Goal: Task Accomplishment & Management: Use online tool/utility

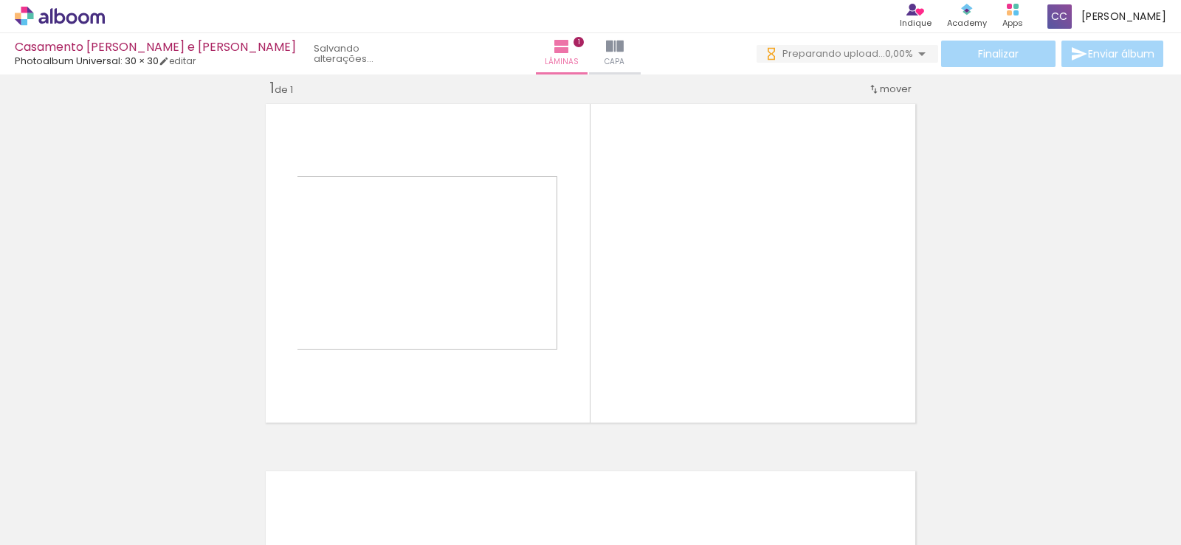
scroll to position [19, 0]
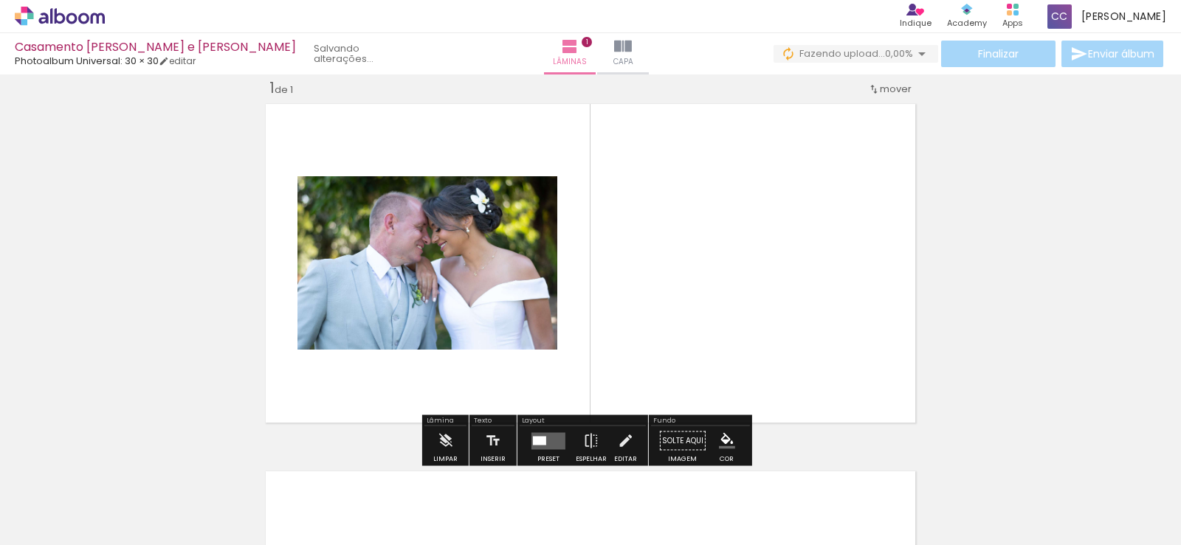
click at [0, 0] on div "Confirmar Cancelar" at bounding box center [0, 0] width 0 height 0
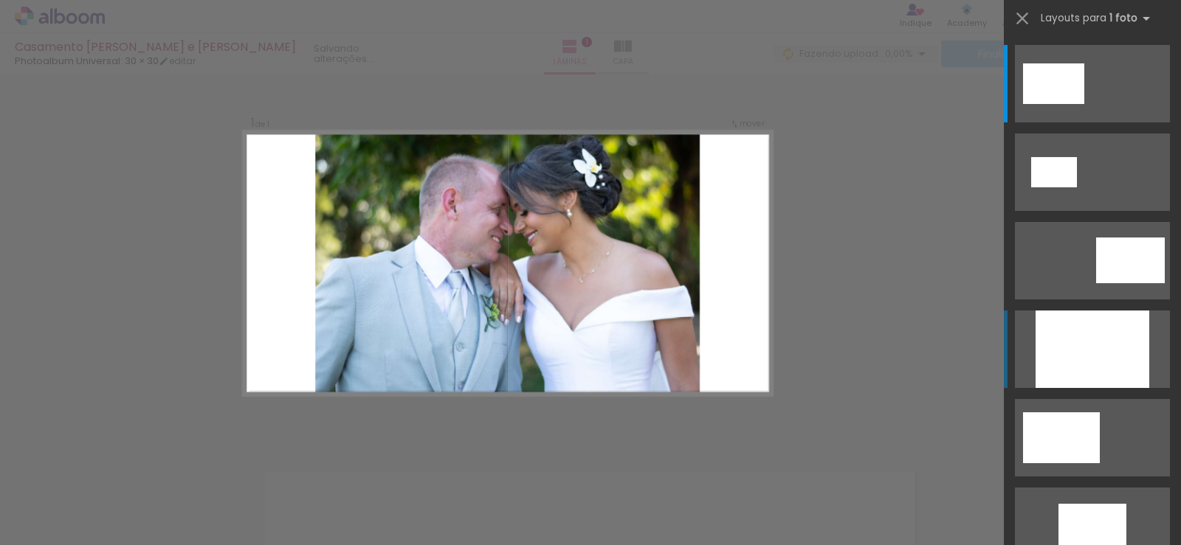
click at [1085, 342] on div at bounding box center [1092, 349] width 114 height 77
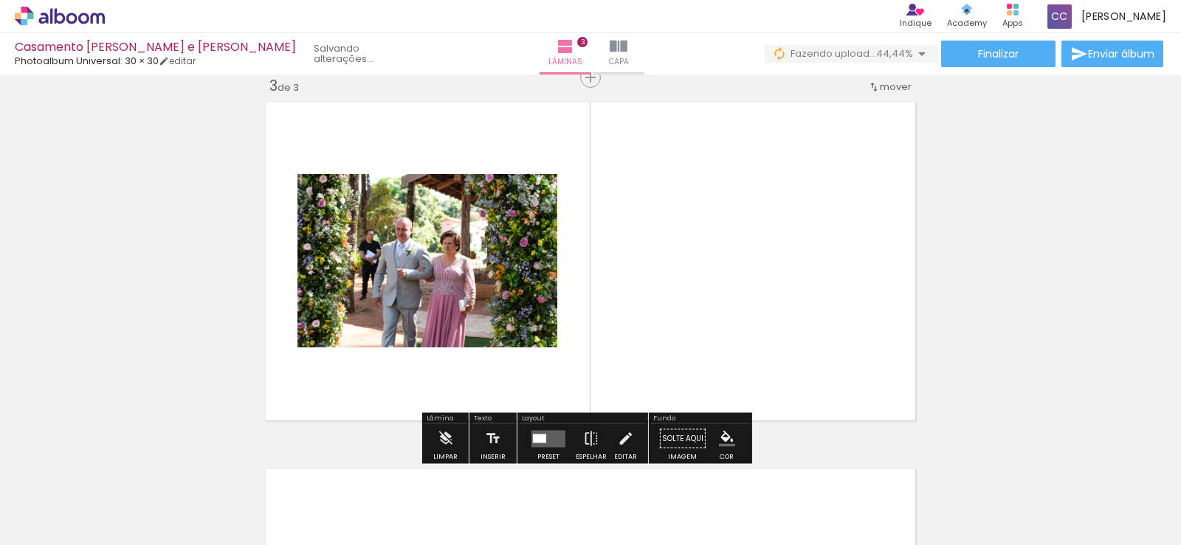
scroll to position [754, 0]
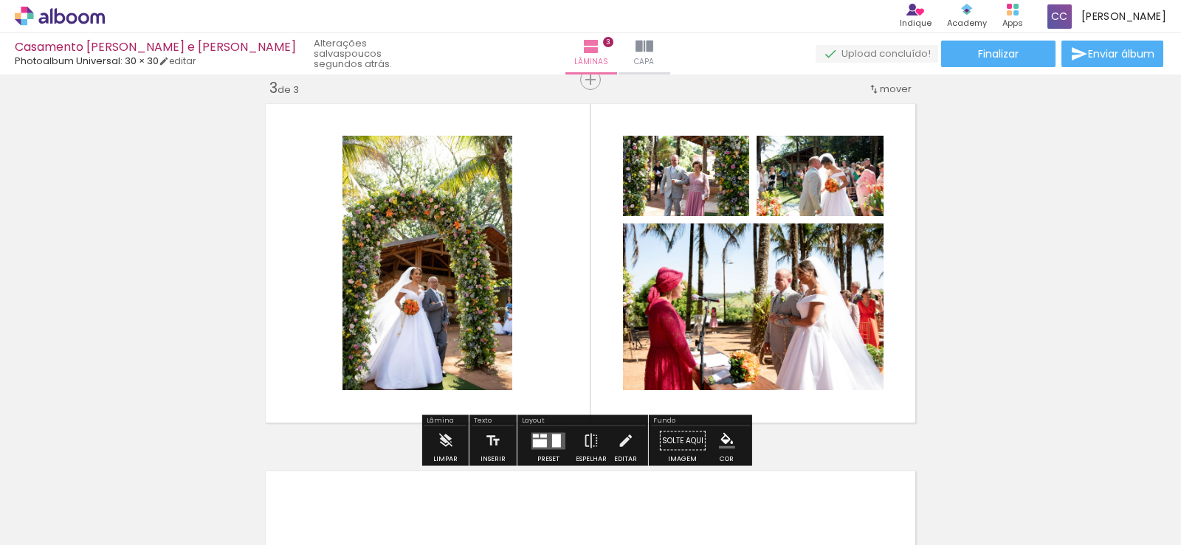
click at [0, 0] on div "Confirmar Cancelar" at bounding box center [0, 0] width 0 height 0
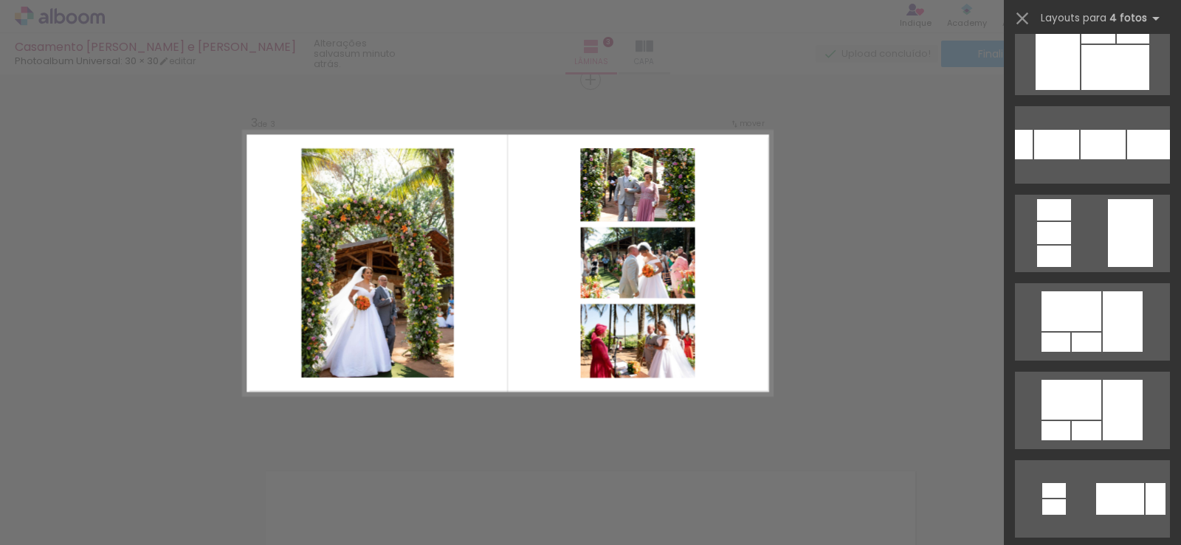
scroll to position [467, 0]
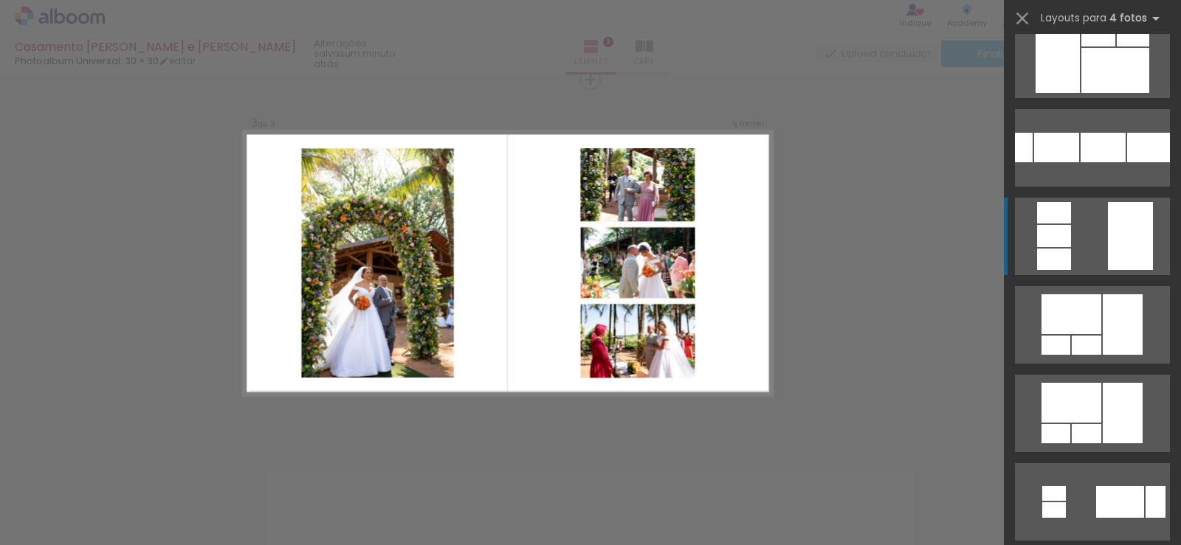
click at [1073, 245] on quentale-layouter at bounding box center [1092, 236] width 155 height 77
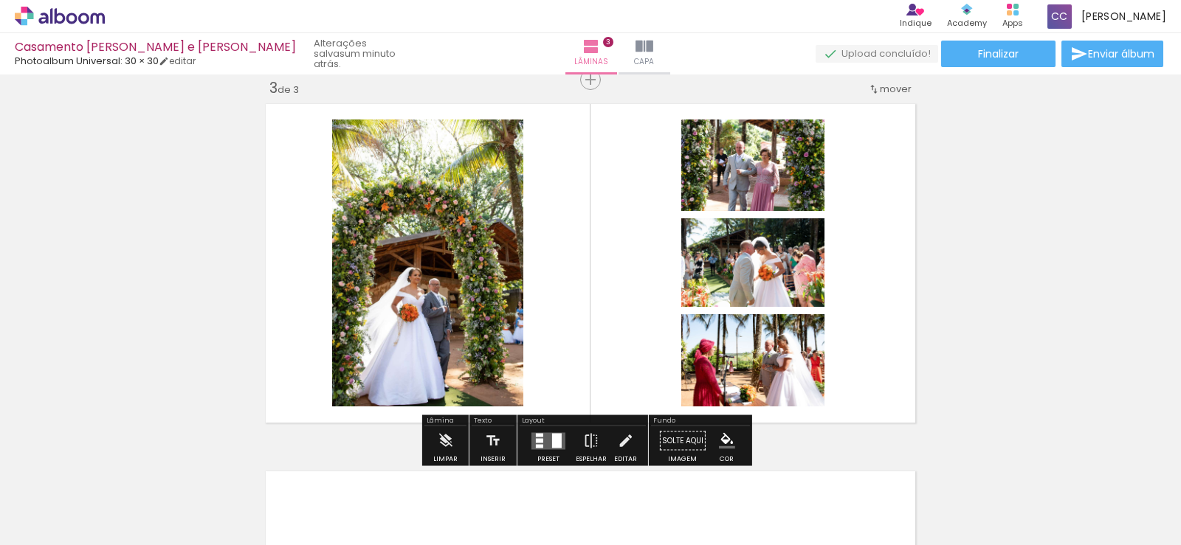
click at [1076, 242] on div "Inserir lâmina 1 de 3 Inserir lâmina 2 de 3 Inserir lâmina 3 de 3" at bounding box center [590, 61] width 1181 height 1471
click at [0, 0] on div "Confirmar Cancelar" at bounding box center [0, 0] width 0 height 0
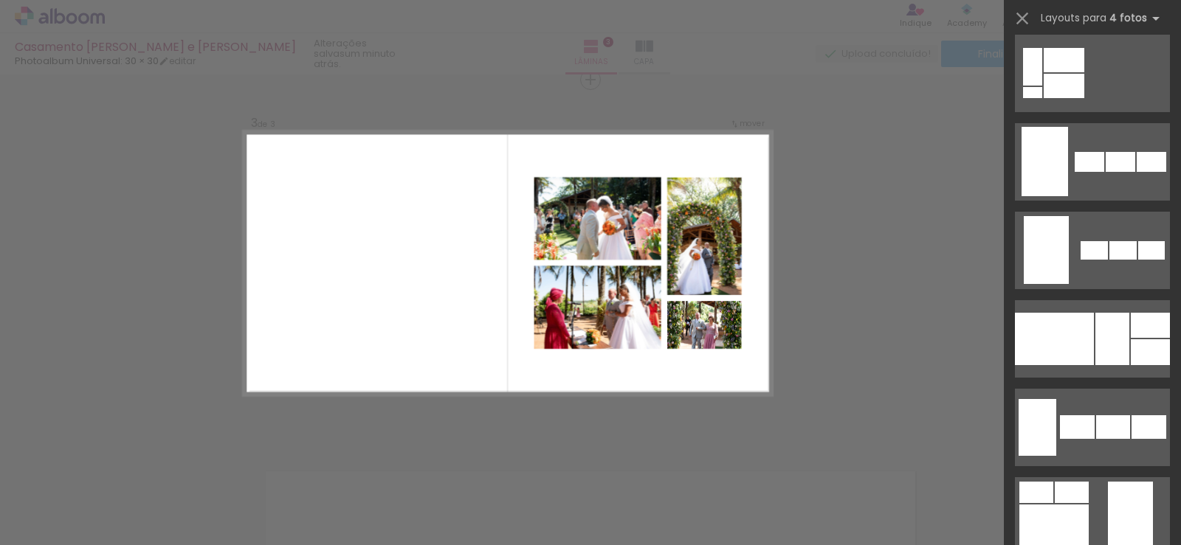
scroll to position [984, 0]
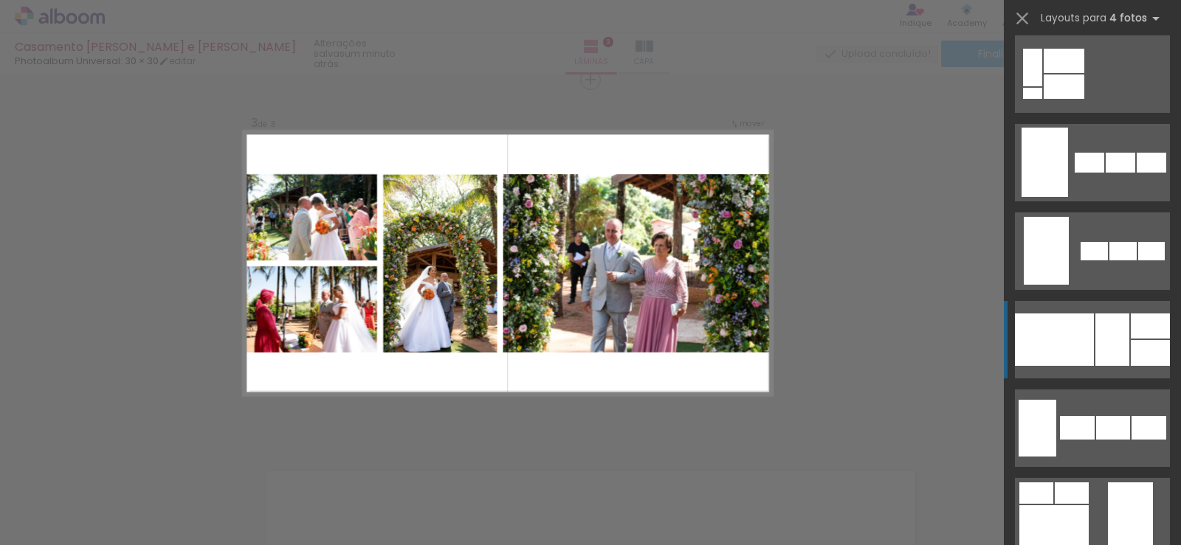
click at [1077, 339] on div at bounding box center [1054, 340] width 79 height 52
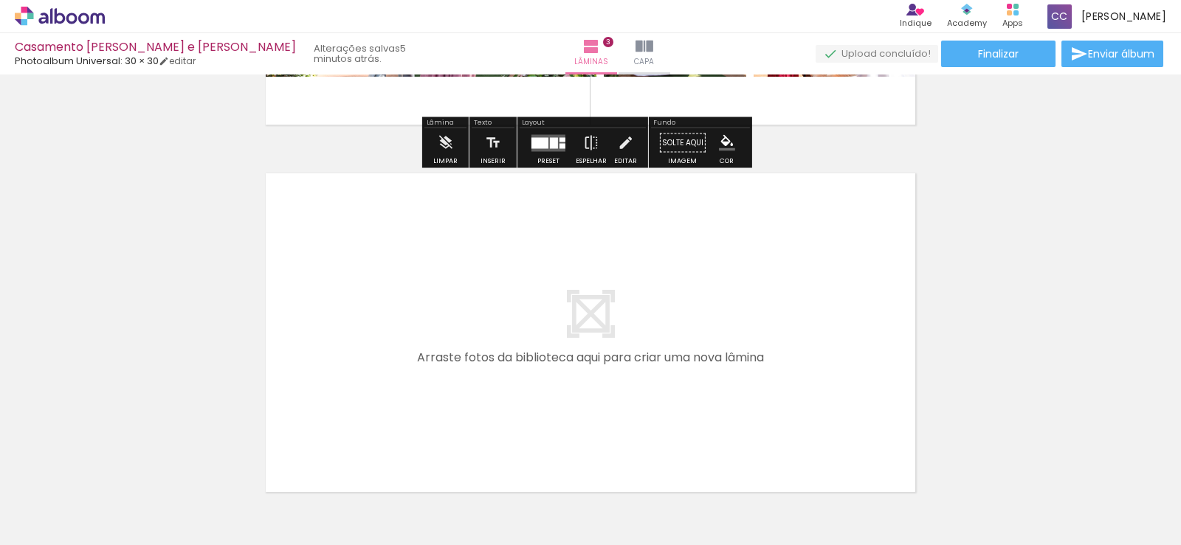
scroll to position [1149, 0]
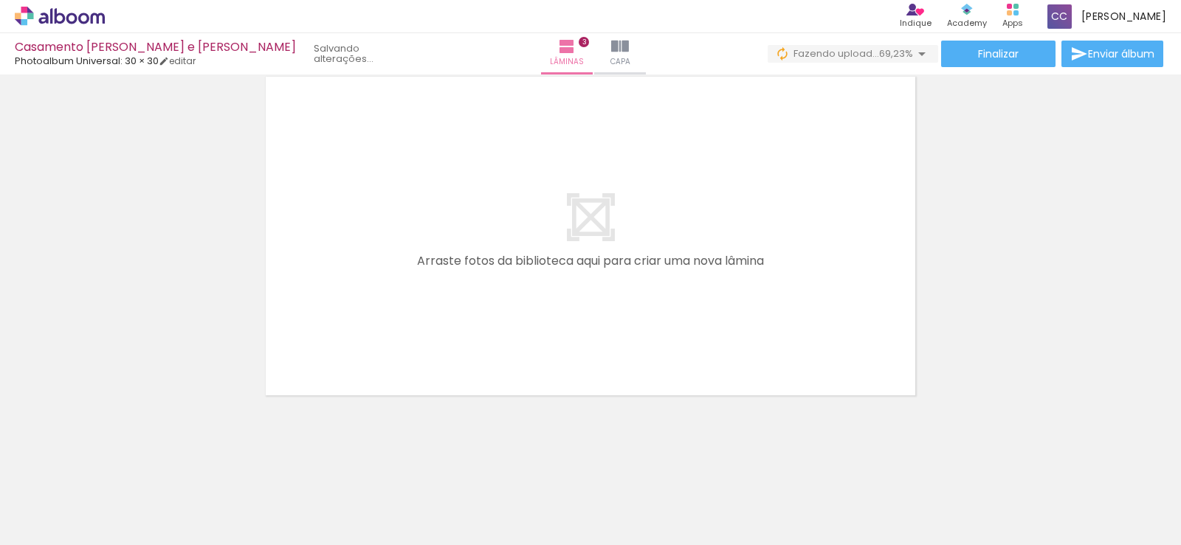
click at [894, 495] on div at bounding box center [891, 496] width 44 height 66
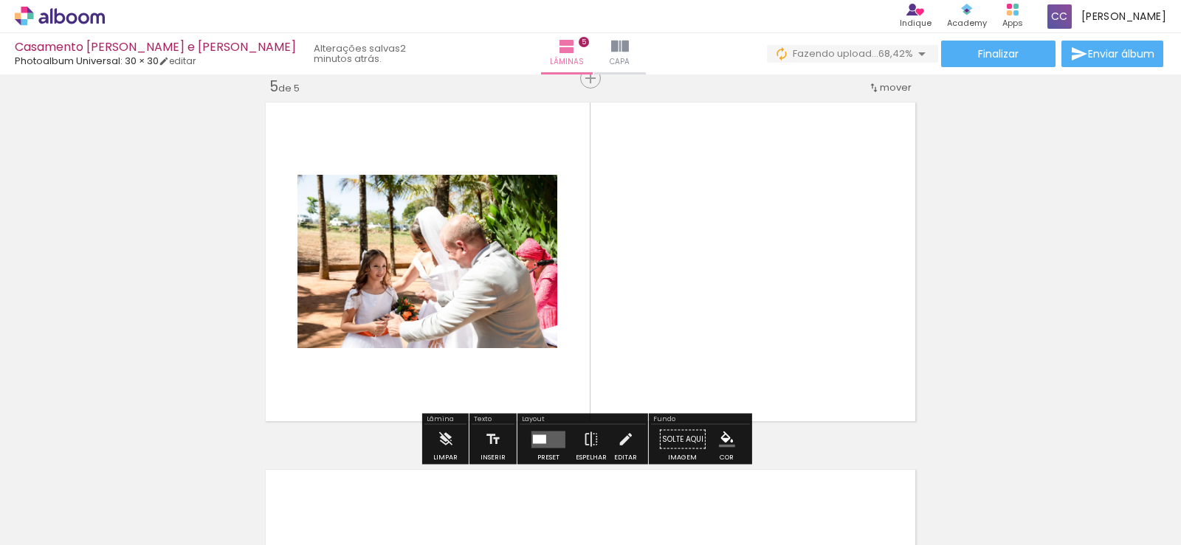
scroll to position [1489, 0]
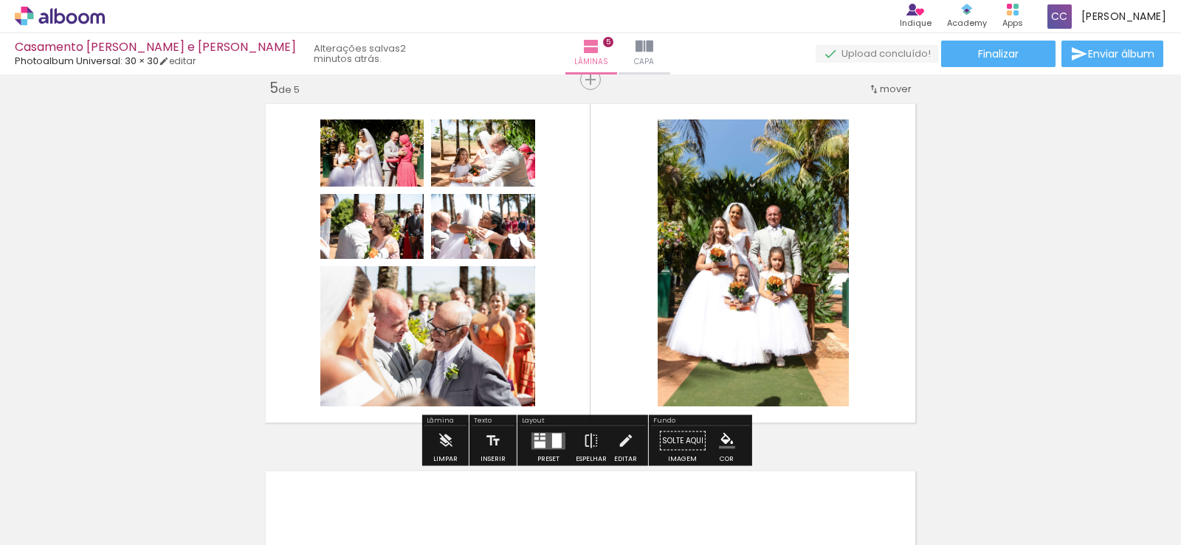
click at [169, 60] on iron-icon at bounding box center [164, 61] width 10 height 10
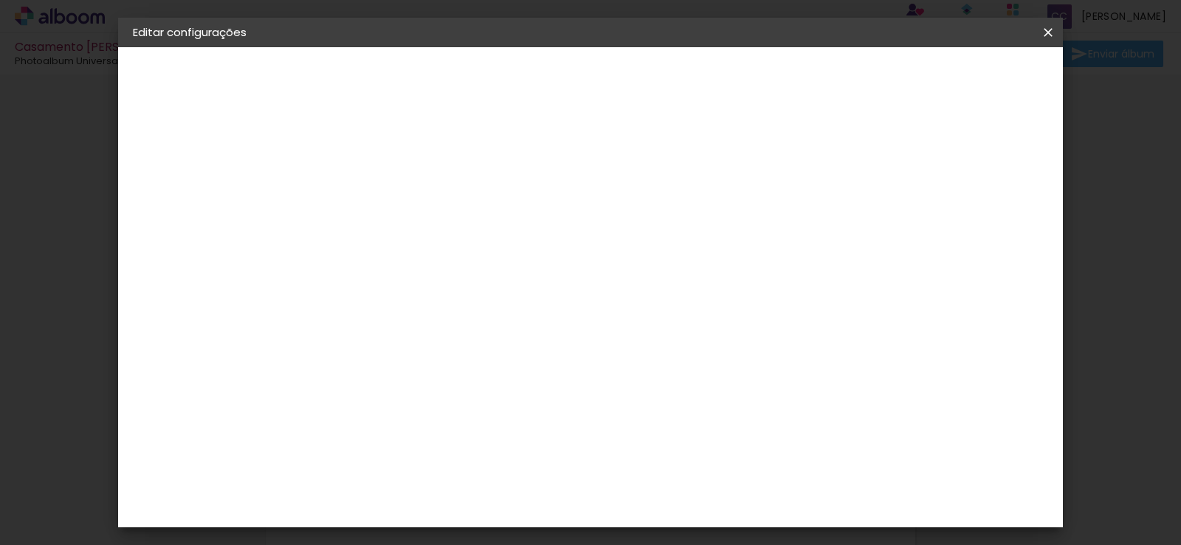
type input "7"
type paper-input "7"
click at [381, 156] on input "7" at bounding box center [362, 159] width 51 height 18
type input "6"
type paper-input "6"
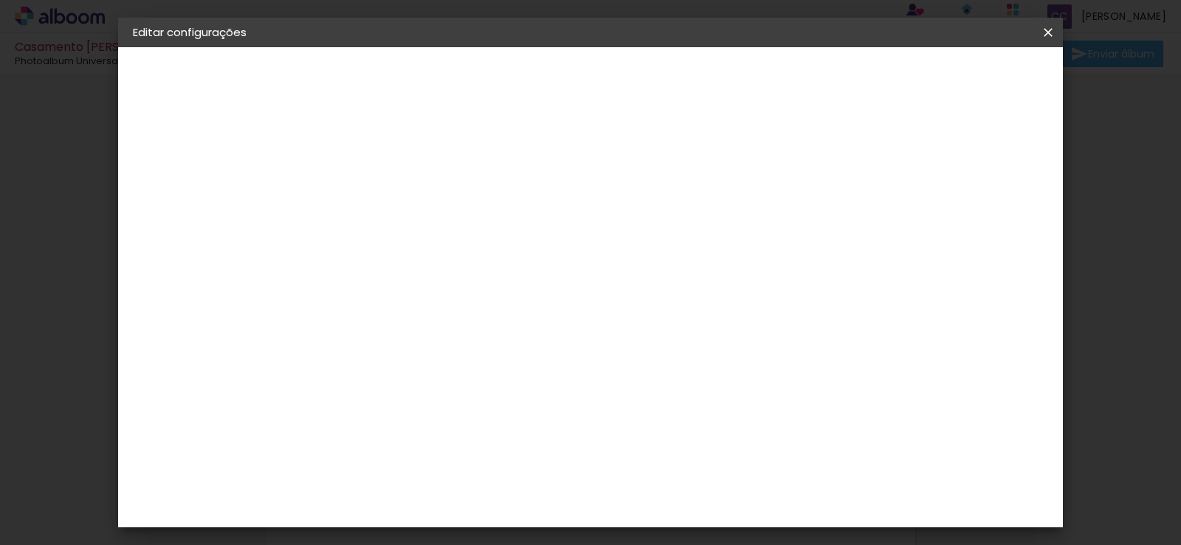
click at [381, 162] on input "6" at bounding box center [362, 159] width 51 height 18
type input "5"
type paper-input "5"
click at [382, 162] on input "5" at bounding box center [362, 159] width 51 height 18
type input "4"
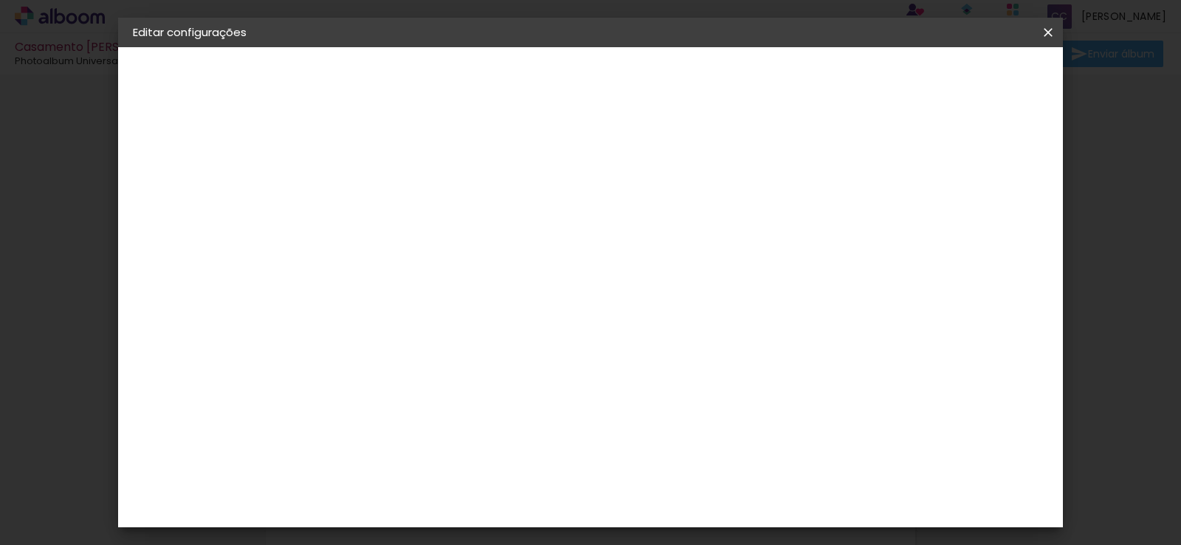
type paper-input "4"
click at [382, 163] on input "4" at bounding box center [362, 159] width 51 height 18
click at [791, 79] on span "Salvar configurações" at bounding box center [736, 78] width 109 height 10
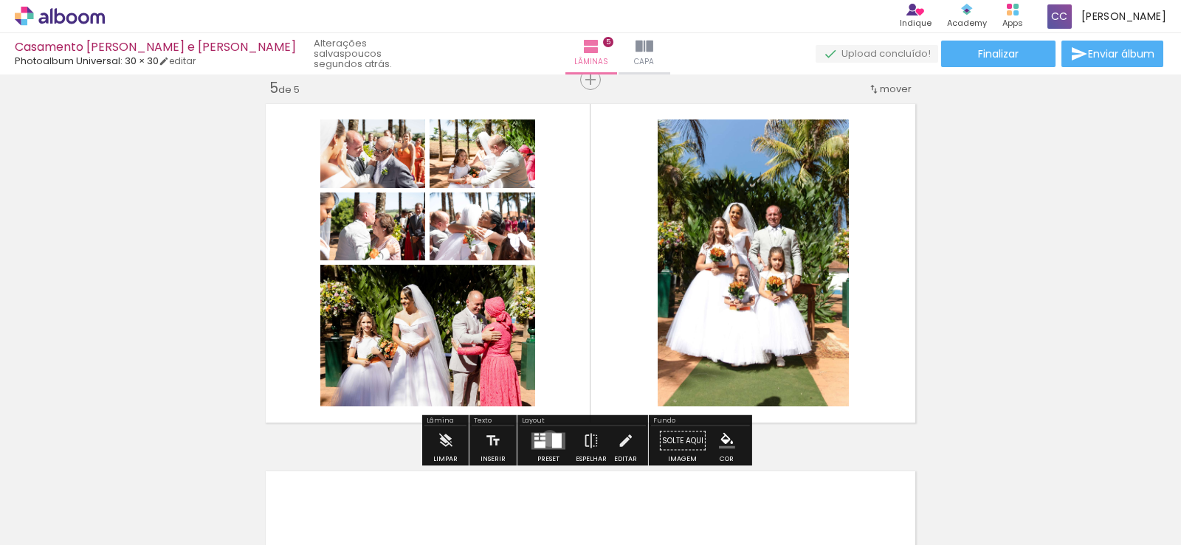
click at [0, 0] on div "Confirmar Cancelar" at bounding box center [0, 0] width 0 height 0
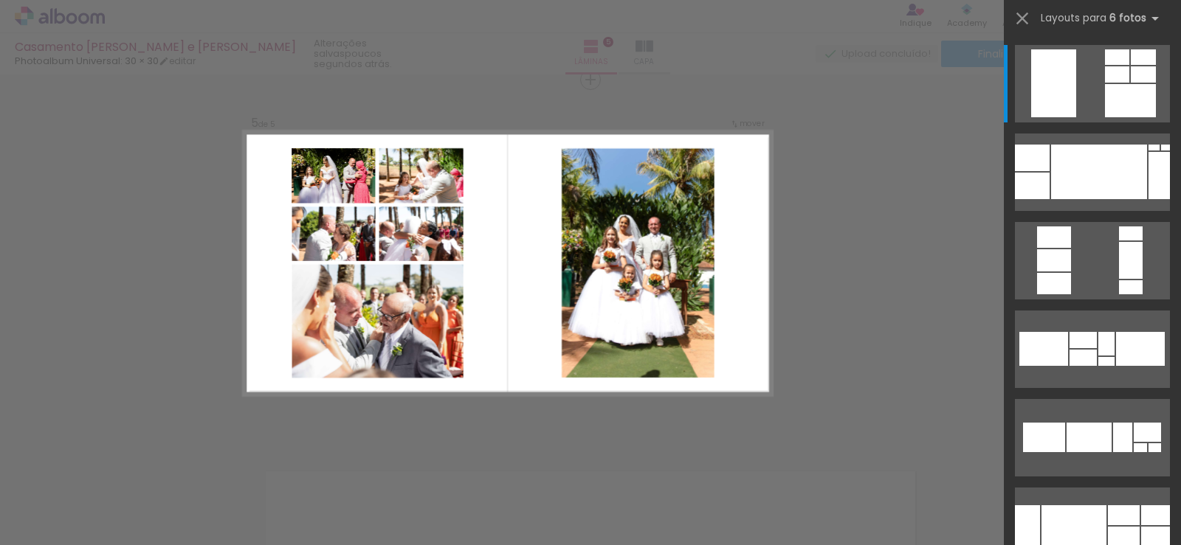
click at [1081, 89] on quentale-layouter at bounding box center [1092, 83] width 155 height 77
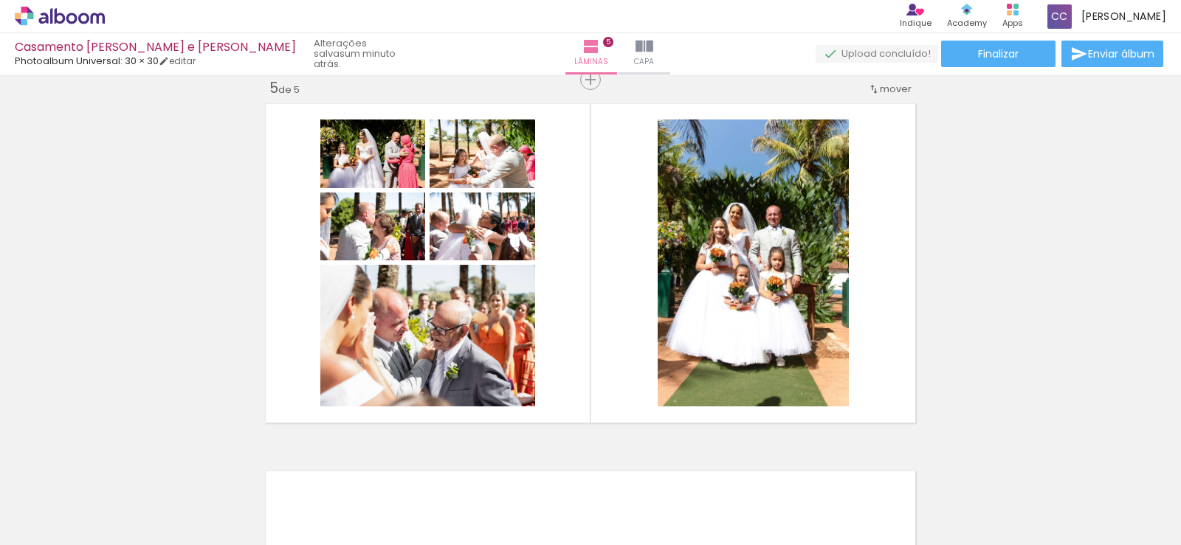
scroll to position [1488, 0]
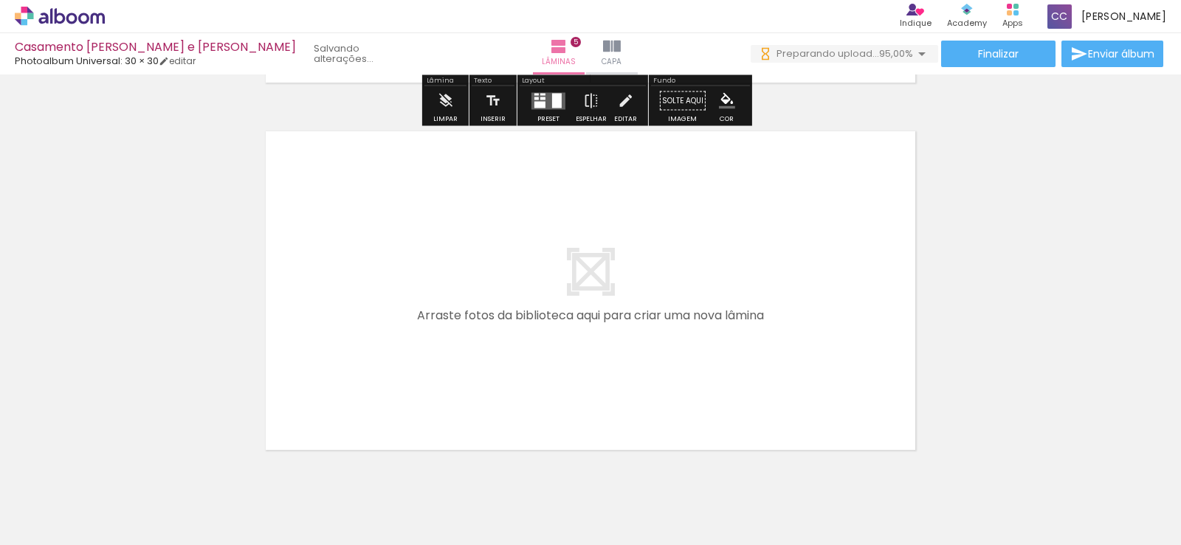
scroll to position [1843, 0]
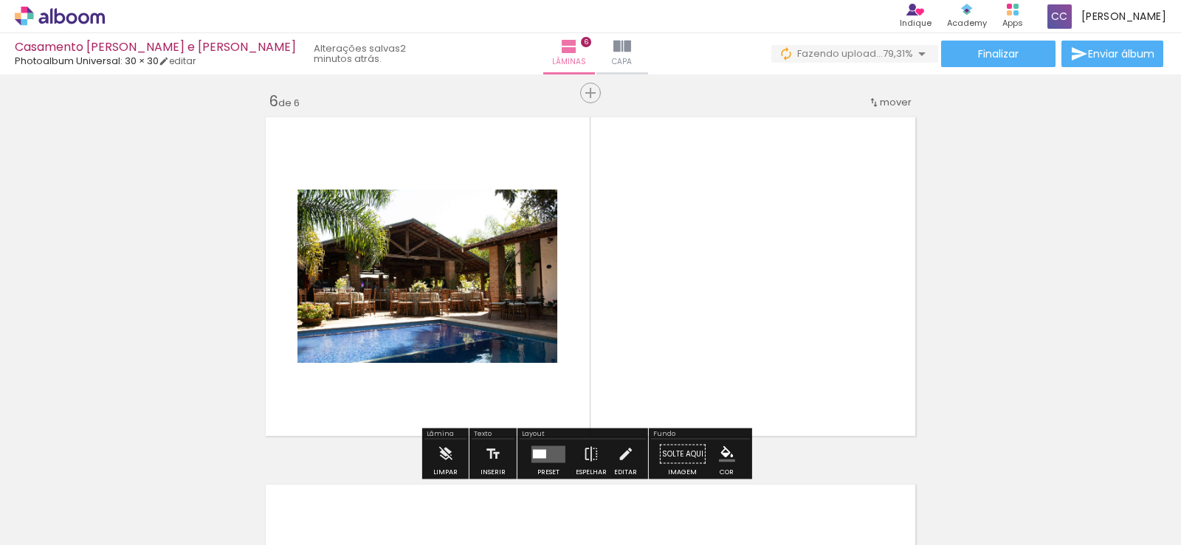
scroll to position [1857, 0]
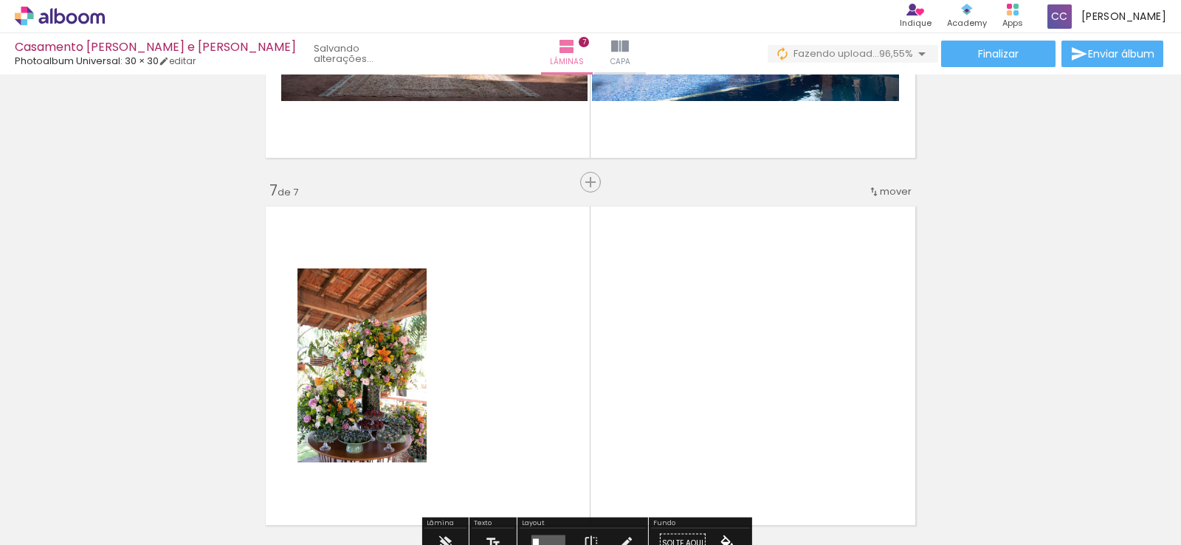
scroll to position [2224, 0]
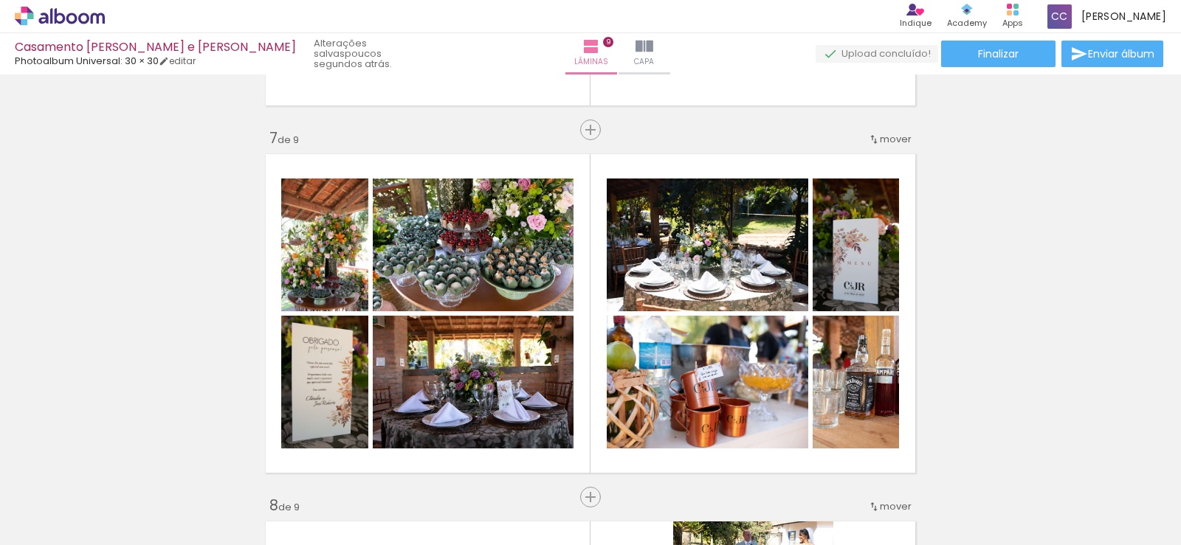
scroll to position [0, 2003]
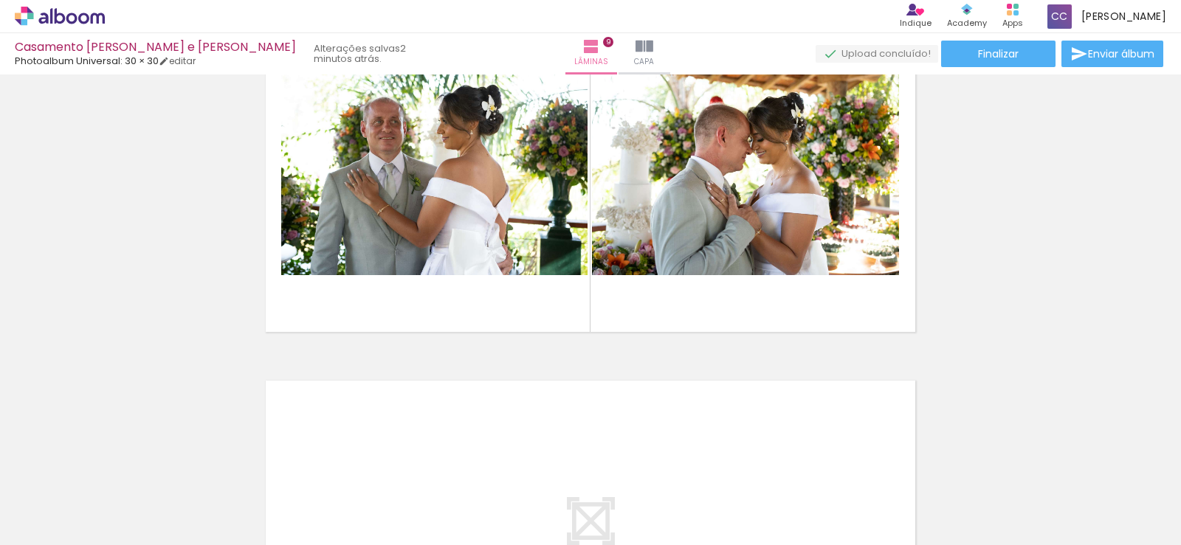
scroll to position [3016, 0]
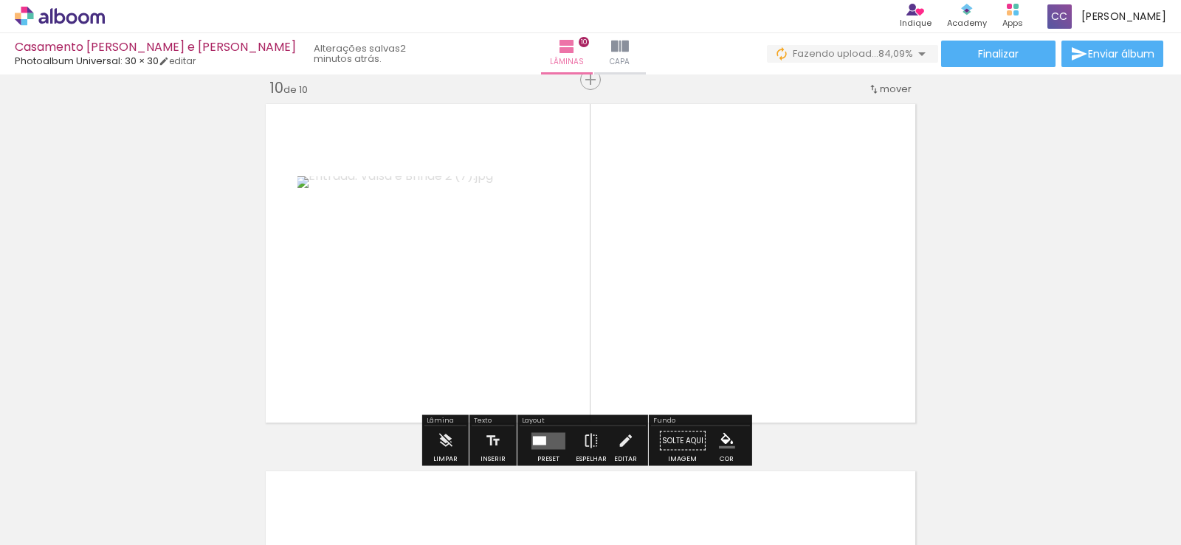
scroll to position [3327, 0]
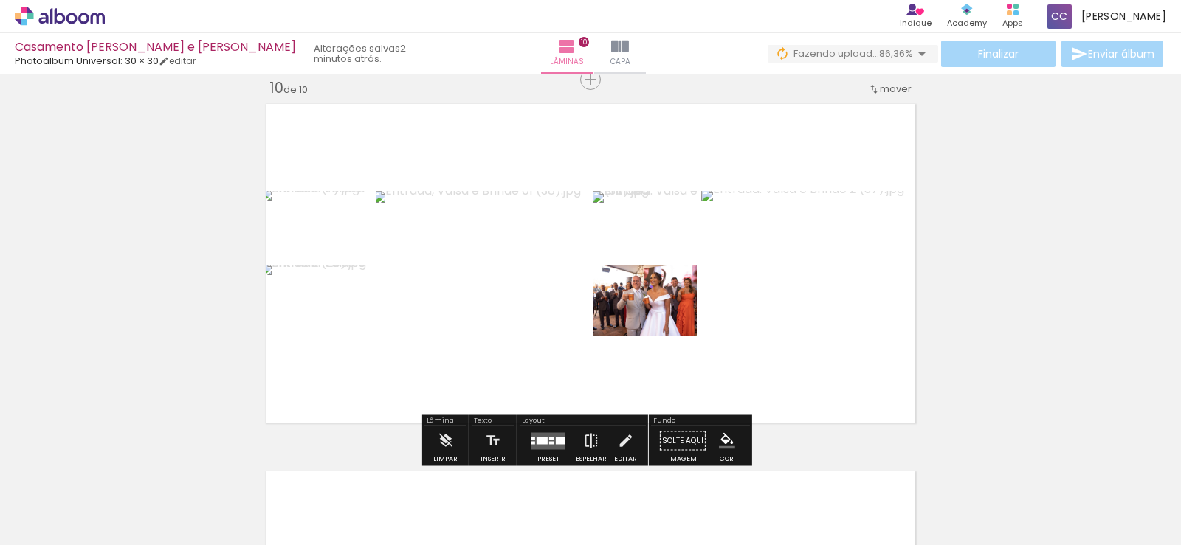
click at [0, 0] on div "Confirmar Cancelar" at bounding box center [0, 0] width 0 height 0
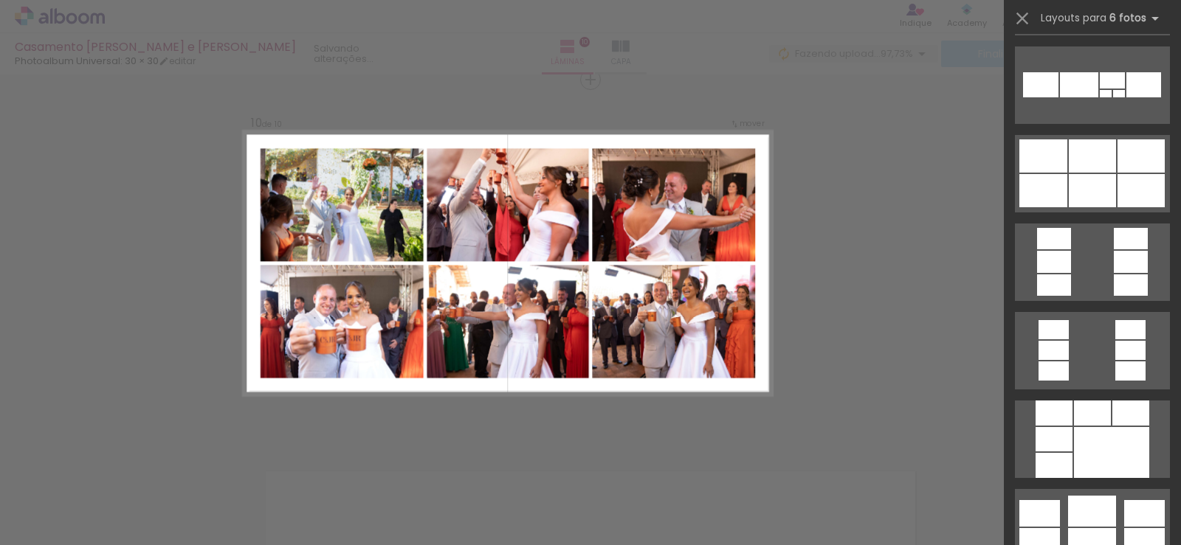
scroll to position [3721, 0]
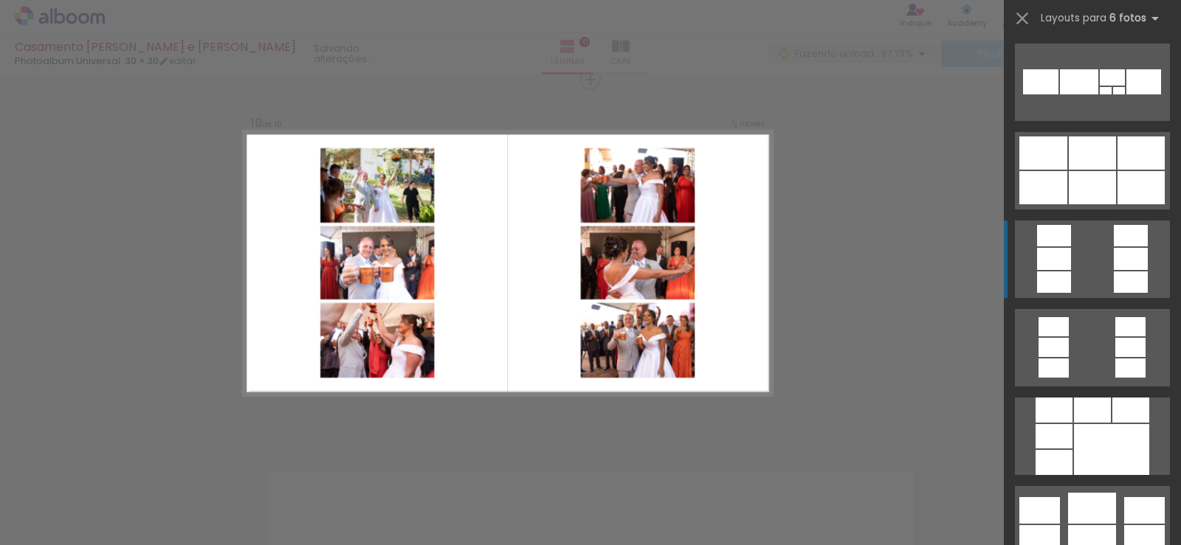
click at [1091, 260] on quentale-layouter at bounding box center [1092, 259] width 155 height 77
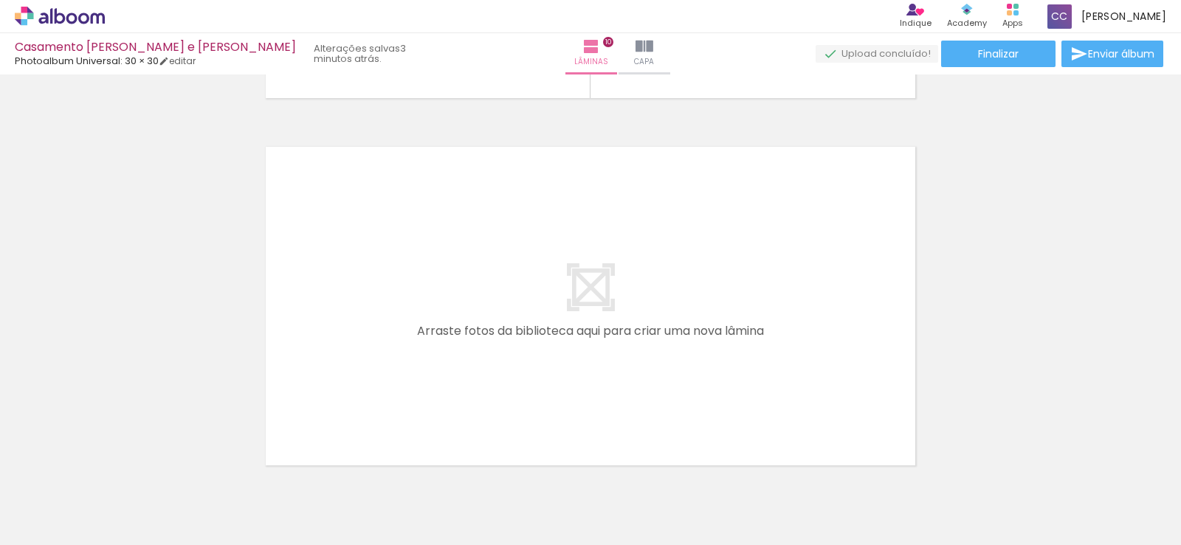
scroll to position [3662, 0]
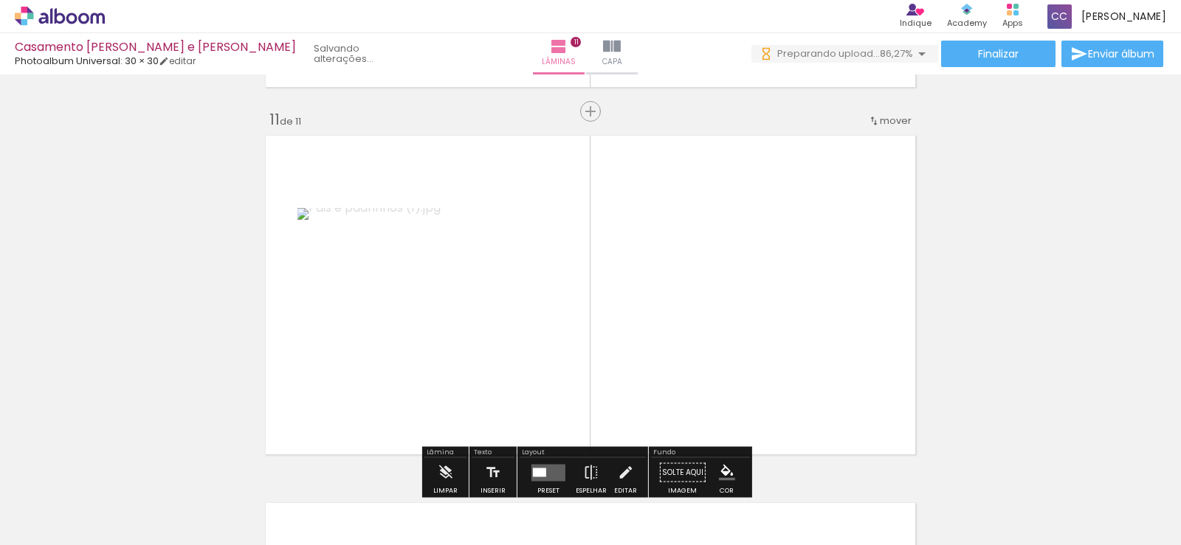
scroll to position [3694, 0]
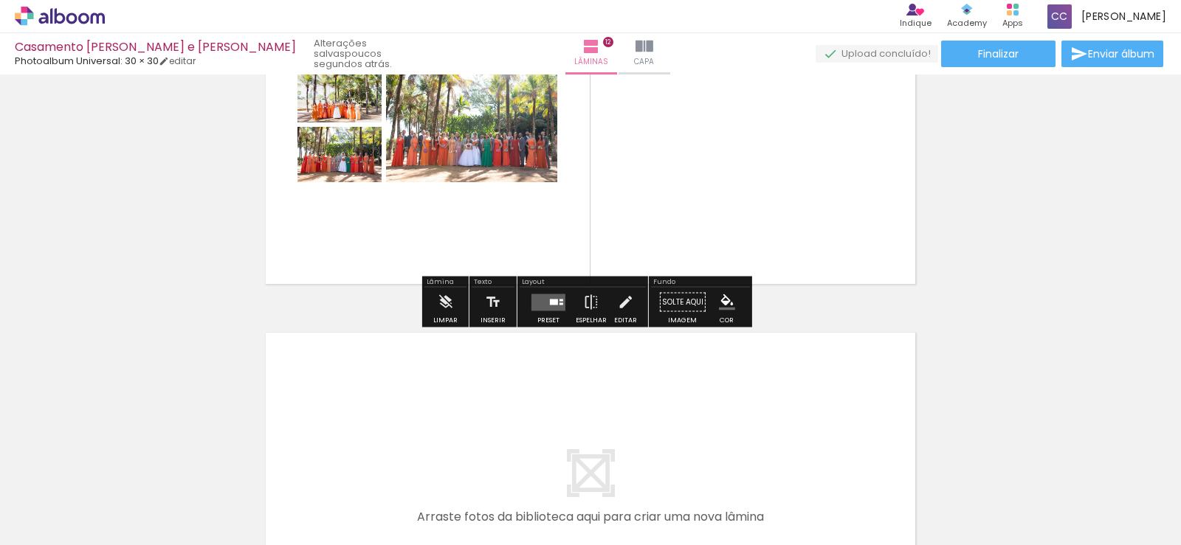
scroll to position [4201, 0]
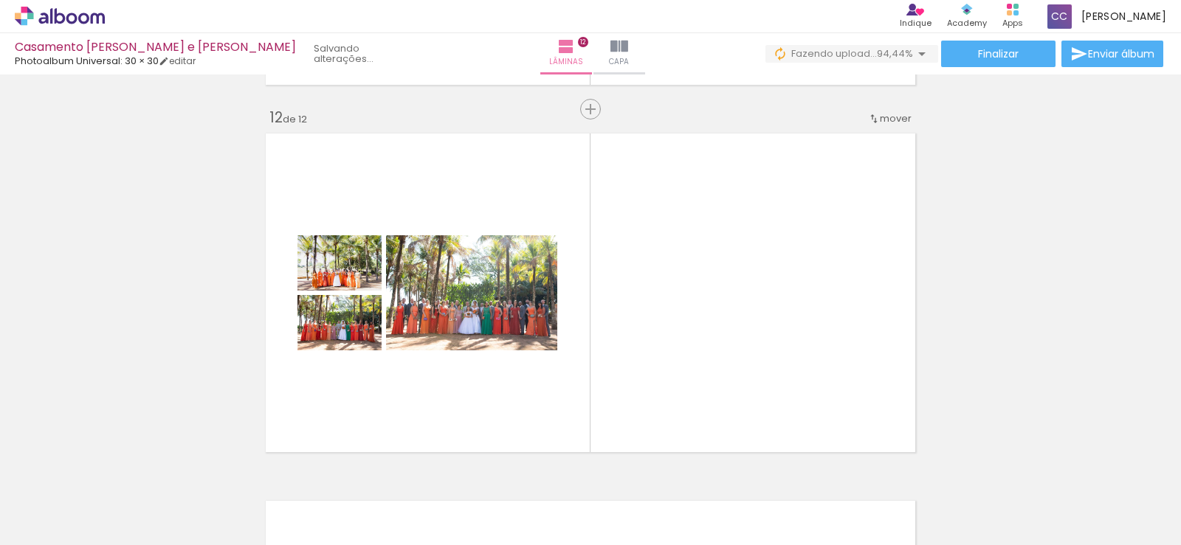
scroll to position [0, 3405]
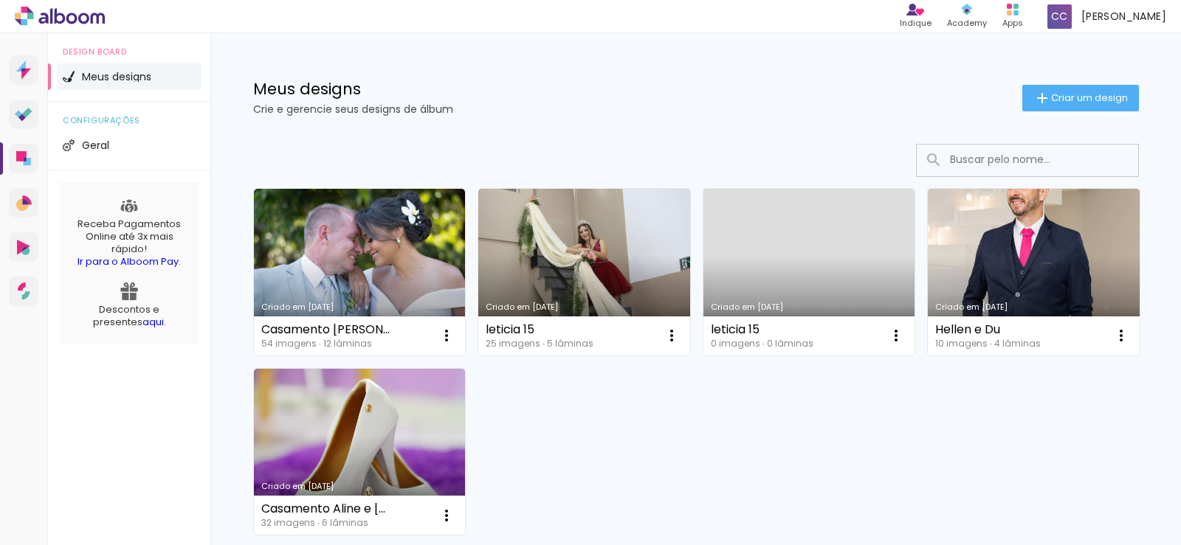
click at [335, 282] on link "Criado em [DATE]" at bounding box center [360, 272] width 212 height 167
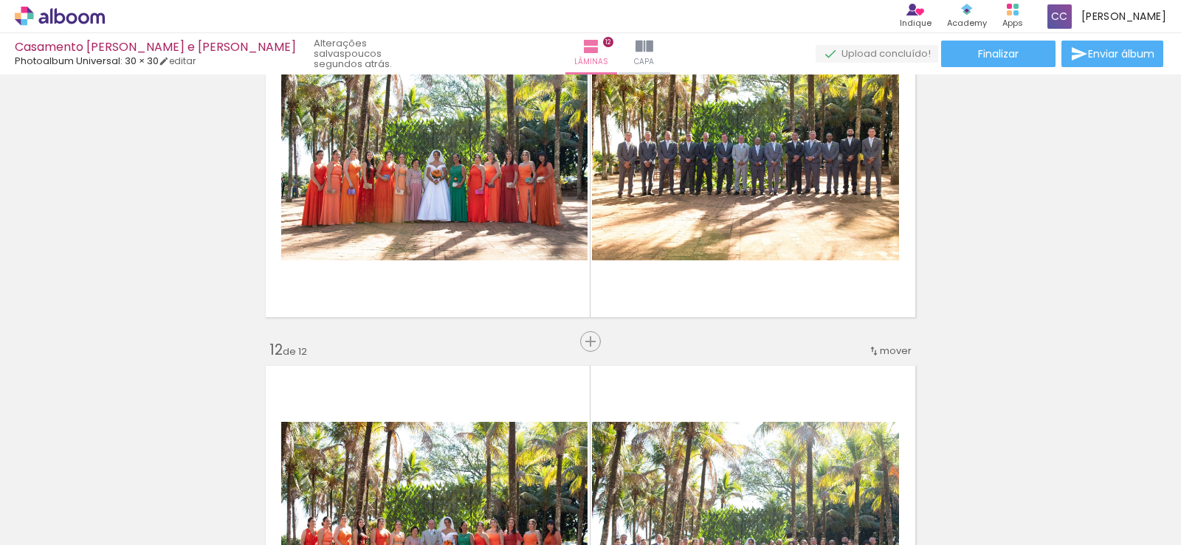
scroll to position [3901, 0]
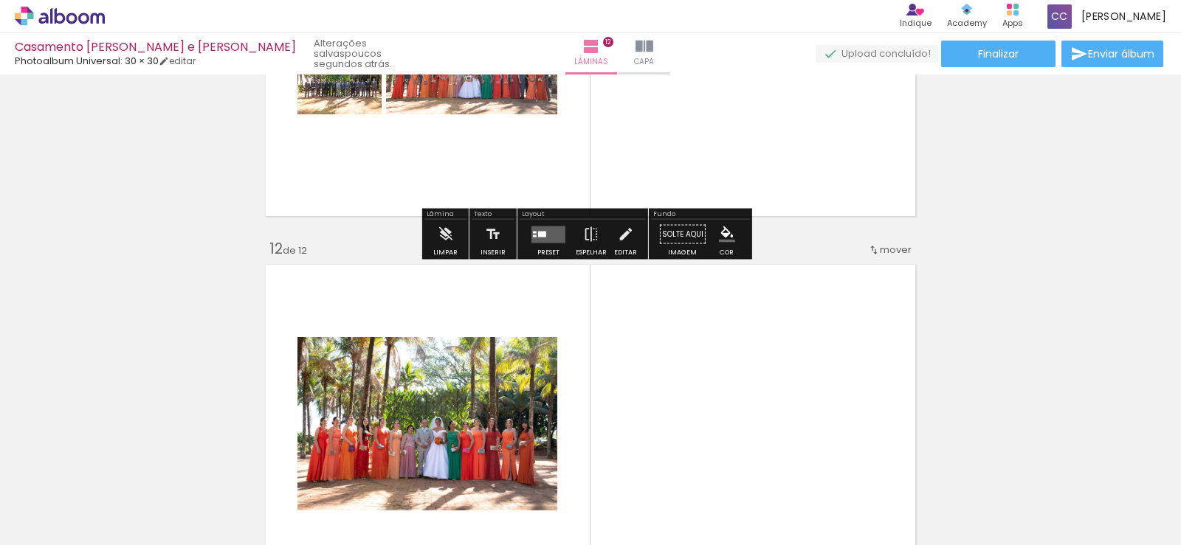
click at [0, 0] on div "Confirmar Cancelar" at bounding box center [0, 0] width 0 height 0
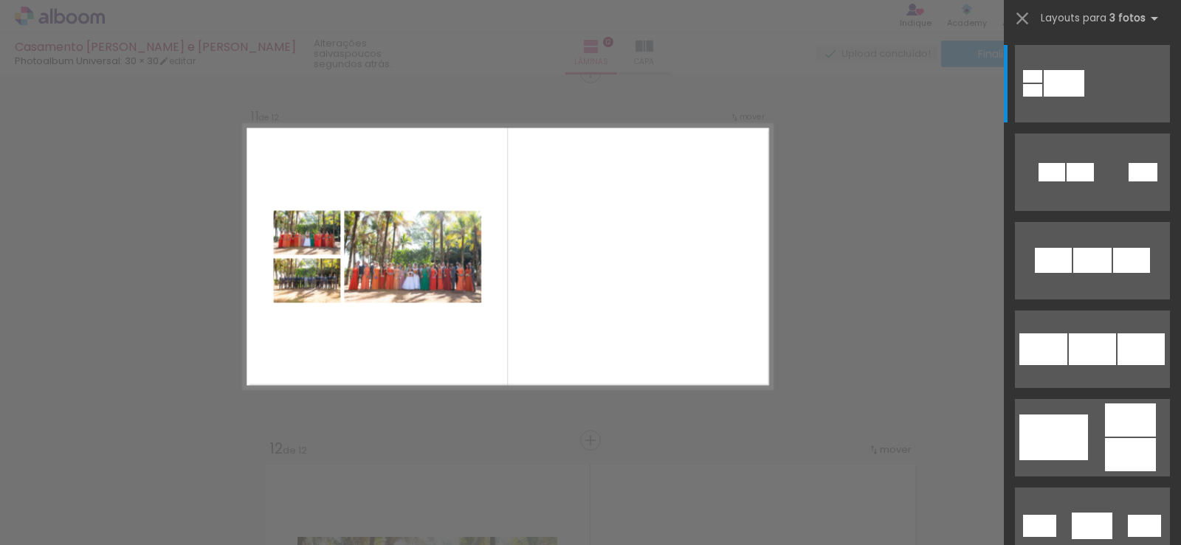
scroll to position [3694, 0]
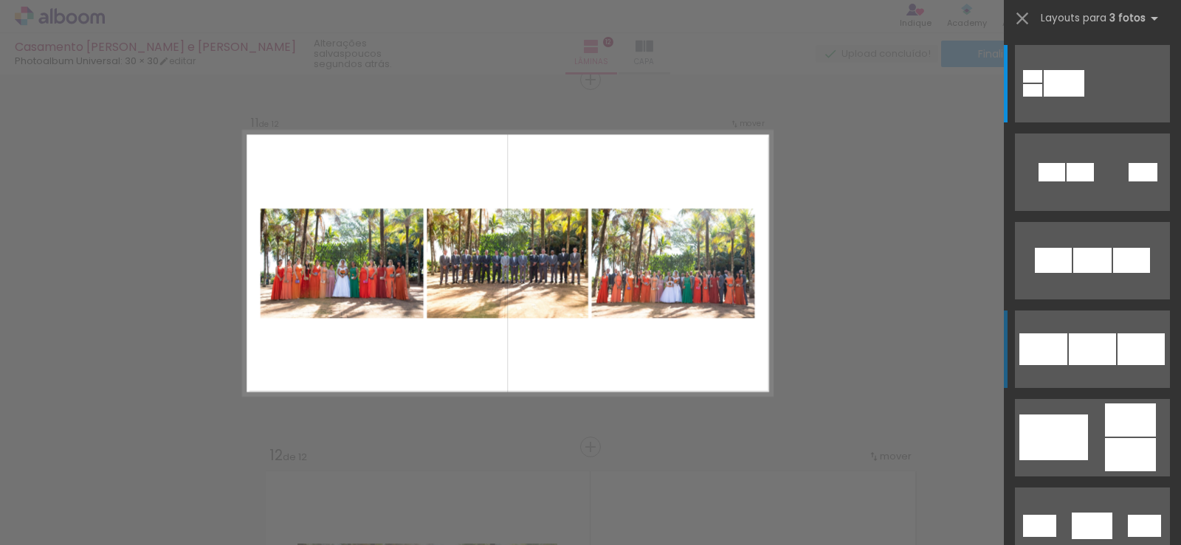
click at [1083, 355] on div at bounding box center [1092, 350] width 47 height 32
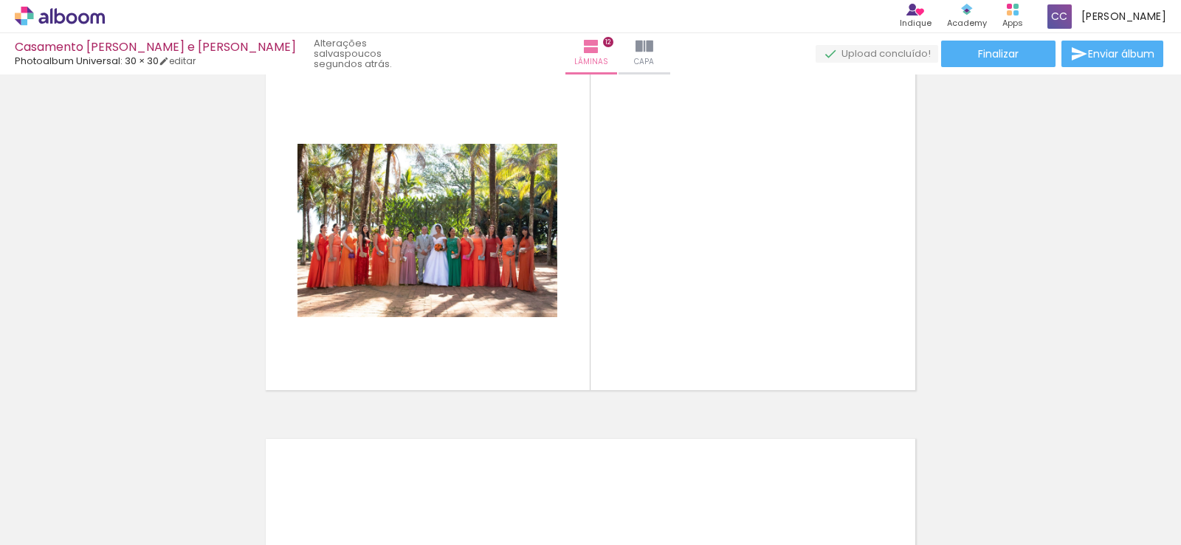
scroll to position [4095, 0]
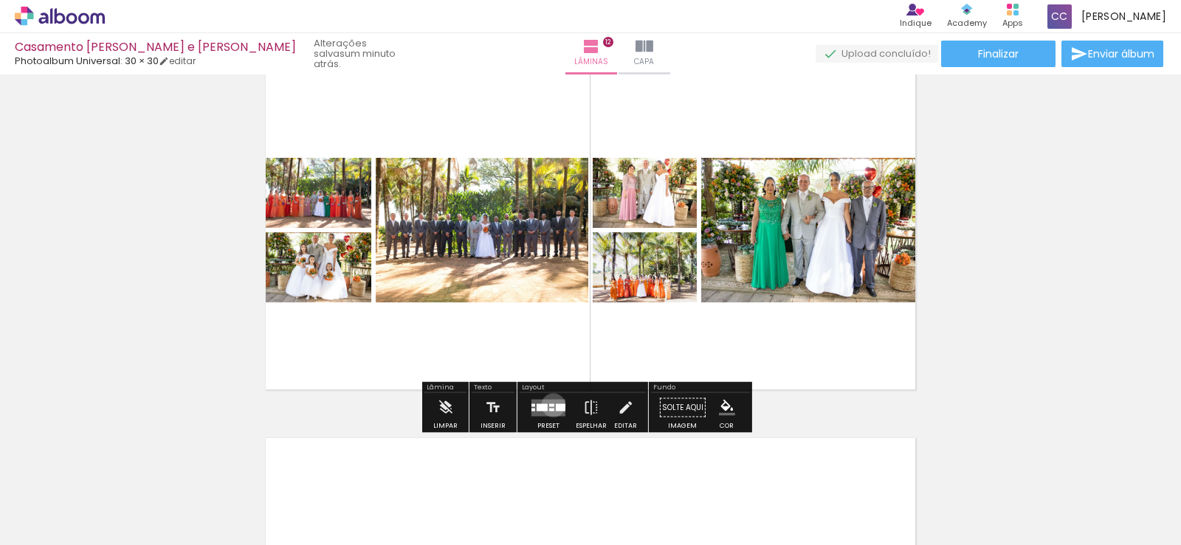
click at [0, 0] on div "Confirmar Cancelar" at bounding box center [0, 0] width 0 height 0
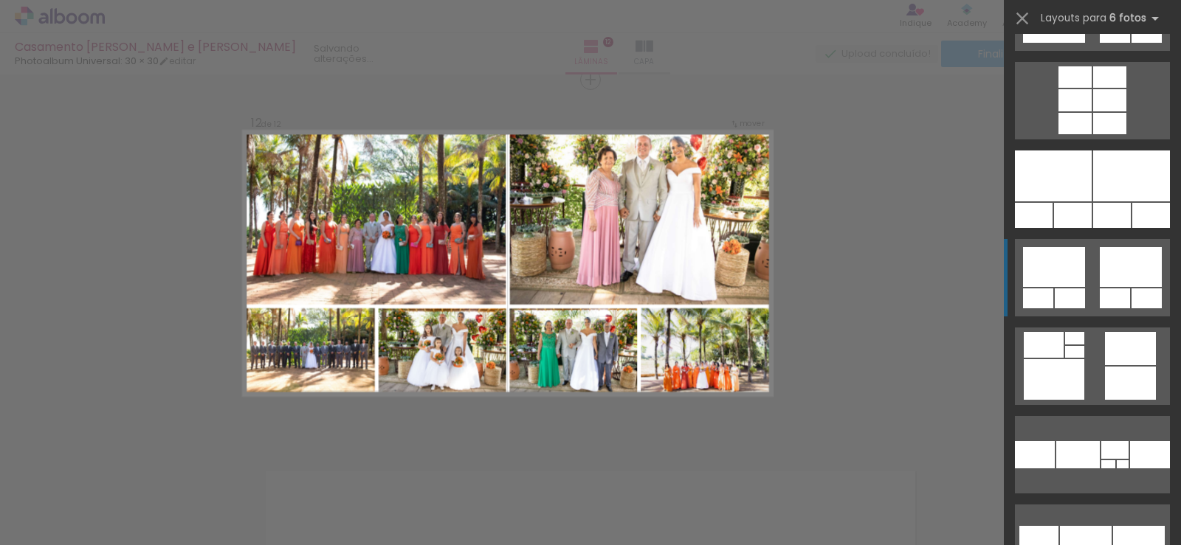
scroll to position [4853, 0]
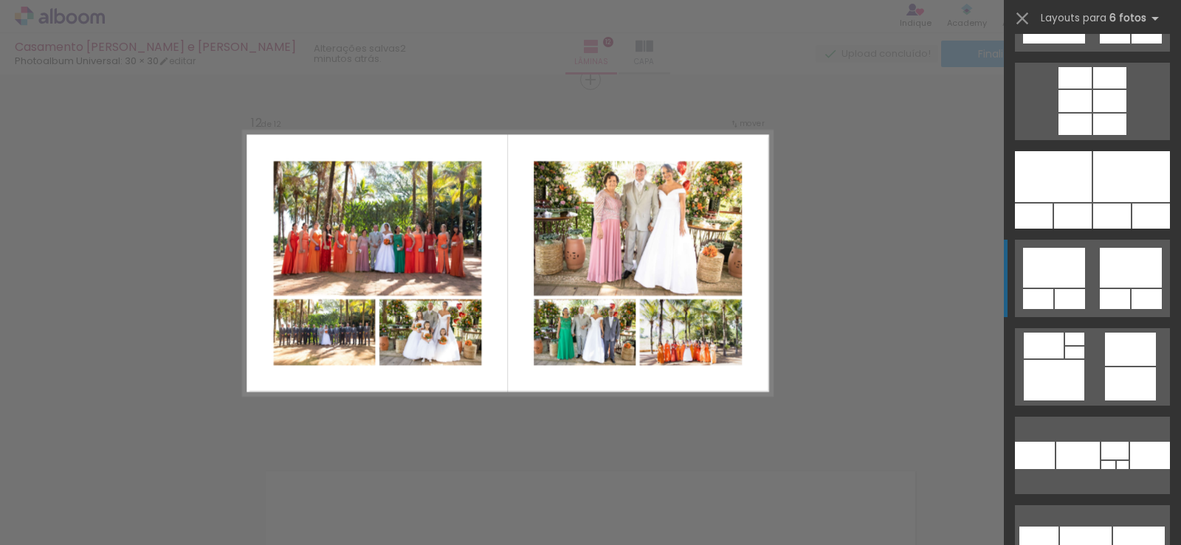
click at [1087, 282] on quentale-layouter at bounding box center [1092, 278] width 155 height 77
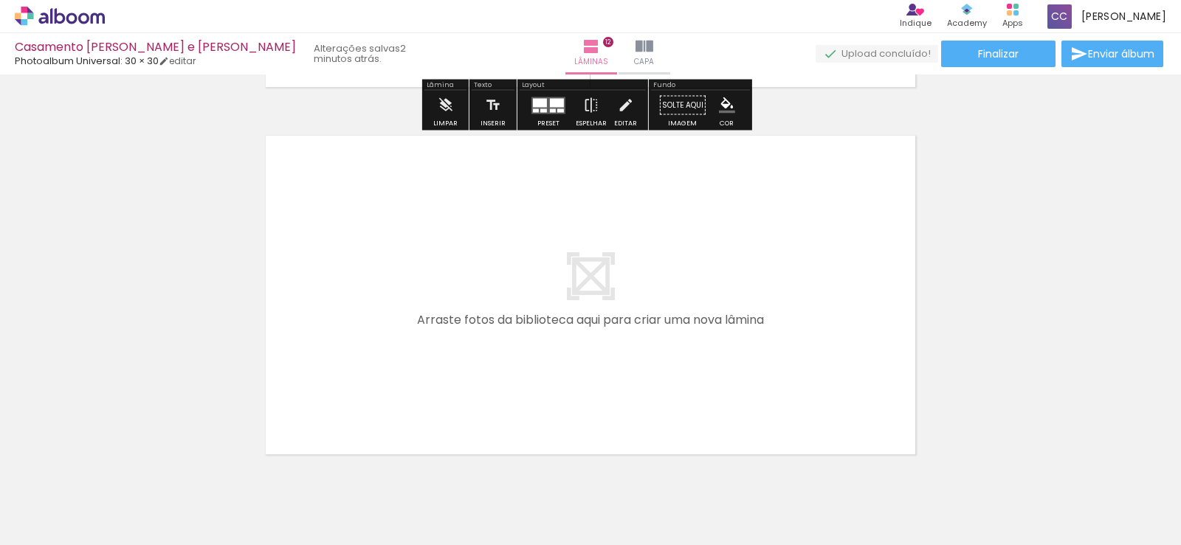
scroll to position [4399, 0]
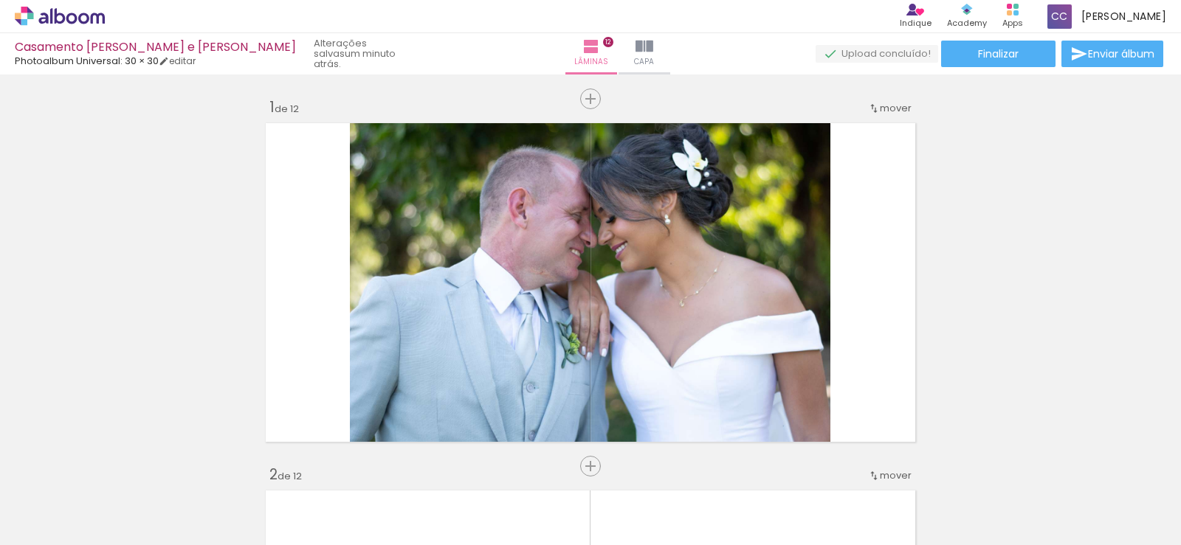
scroll to position [0, 3408]
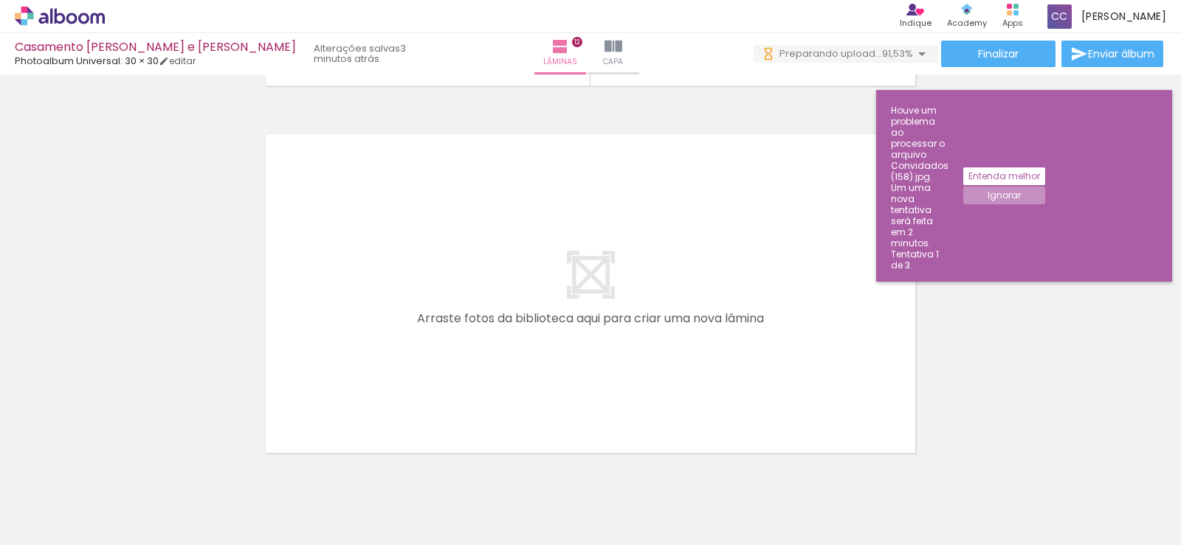
scroll to position [0, 5887]
click at [0, 0] on slot "Ignorar" at bounding box center [0, 0] width 0 height 0
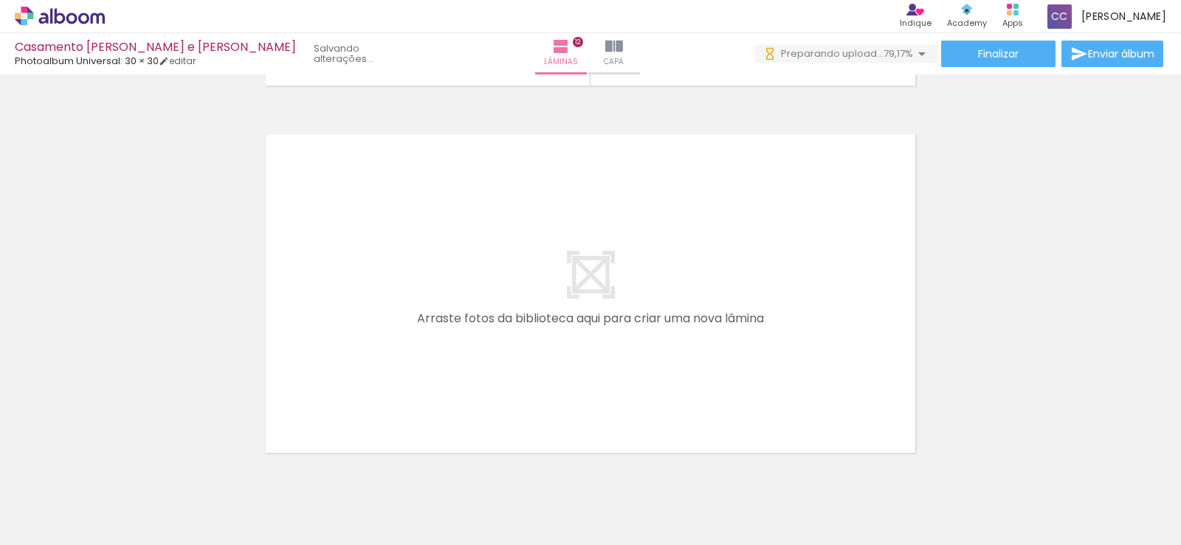
scroll to position [0, 0]
